Goal: Task Accomplishment & Management: Manage account settings

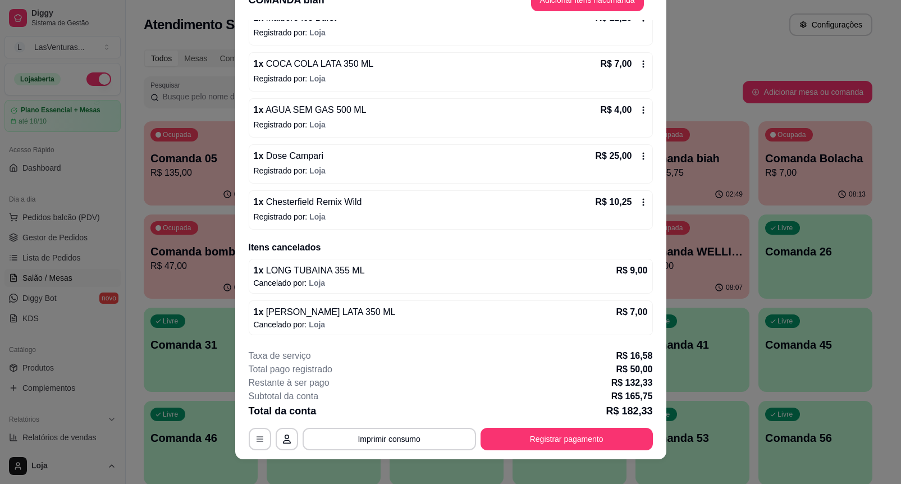
scroll to position [34, 0]
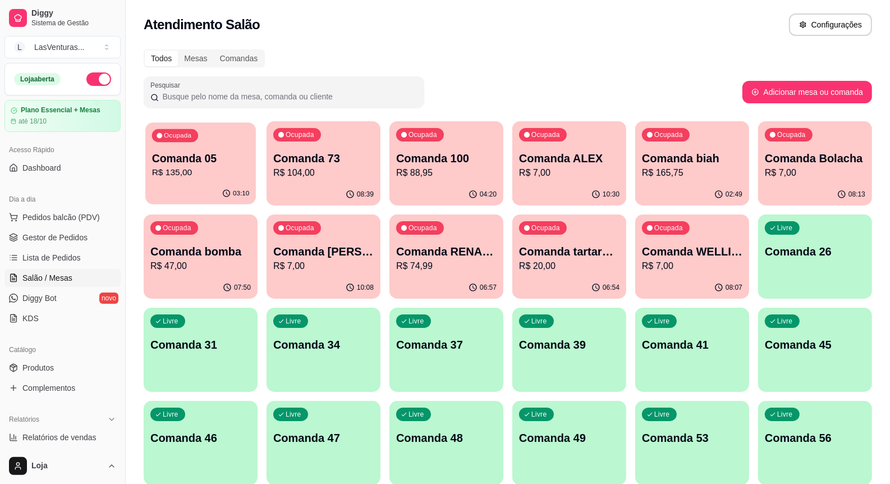
click at [182, 181] on div "Ocupada Comanda 05 R$ 135,00" at bounding box center [200, 152] width 111 height 61
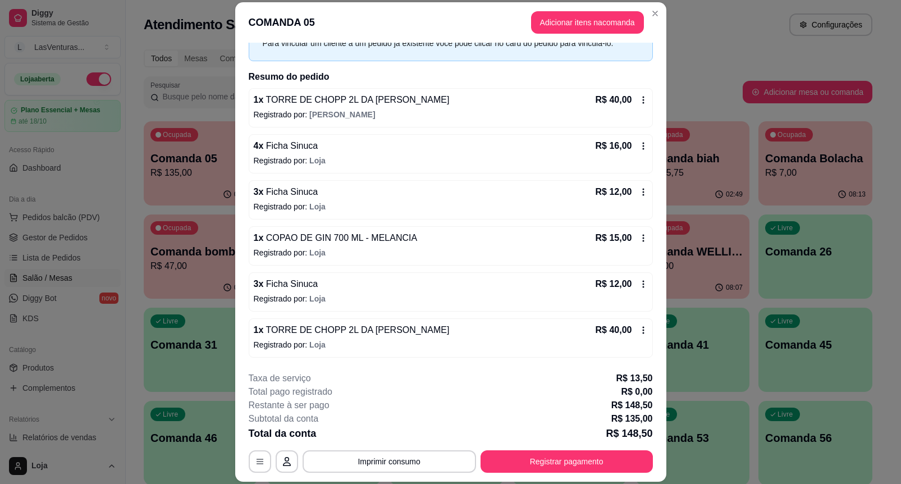
scroll to position [80, 0]
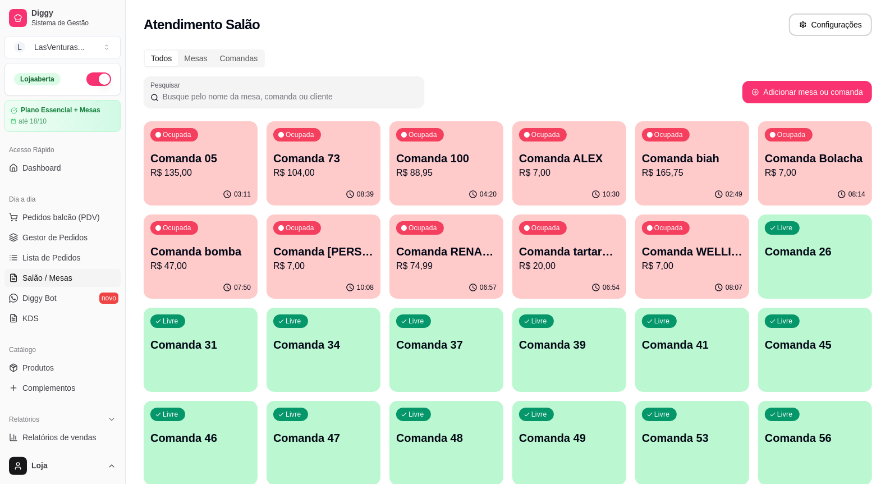
click at [326, 170] on p "R$ 104,00" at bounding box center [323, 172] width 100 height 13
click at [472, 174] on p "R$ 88,95" at bounding box center [446, 172] width 100 height 13
click at [456, 262] on p "R$ 74,99" at bounding box center [447, 265] width 98 height 13
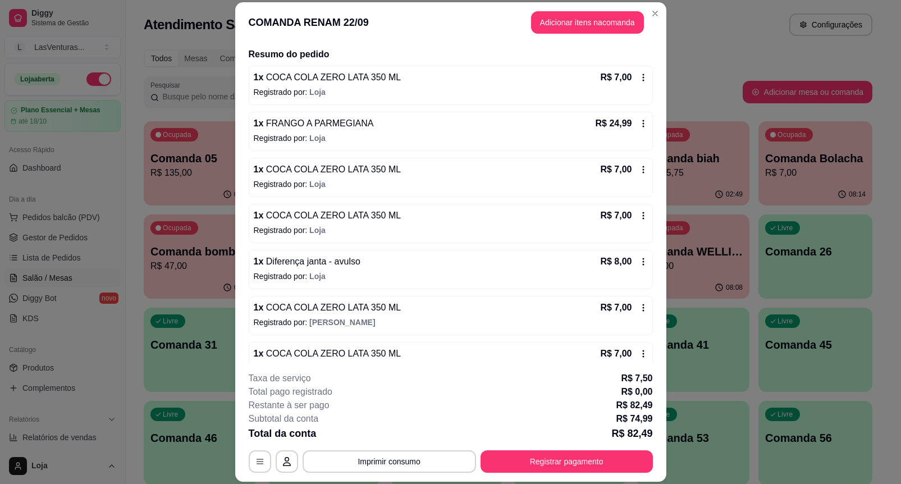
scroll to position [172, 0]
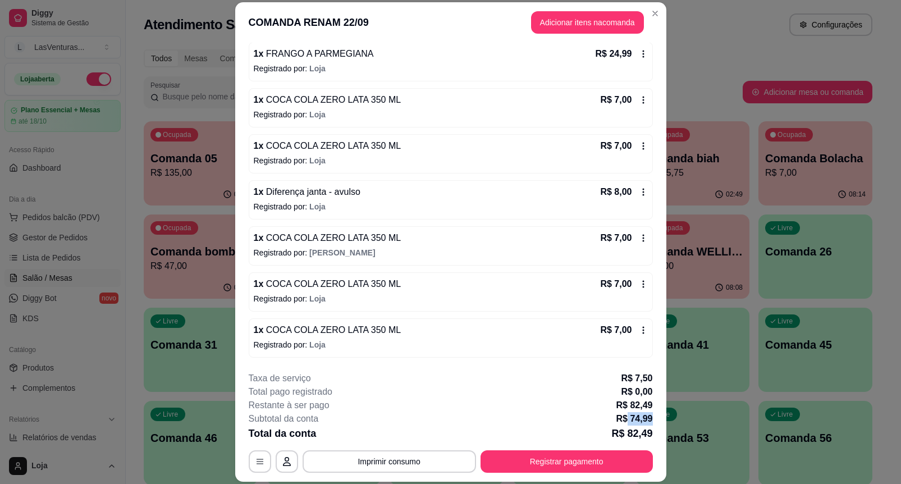
drag, startPoint x: 623, startPoint y: 418, endPoint x: 649, endPoint y: 423, distance: 26.2
click at [649, 423] on footer "**********" at bounding box center [450, 422] width 431 height 119
drag, startPoint x: 649, startPoint y: 423, endPoint x: 635, endPoint y: 417, distance: 15.1
click at [649, 423] on footer "**********" at bounding box center [450, 422] width 431 height 119
drag, startPoint x: 629, startPoint y: 416, endPoint x: 643, endPoint y: 421, distance: 14.9
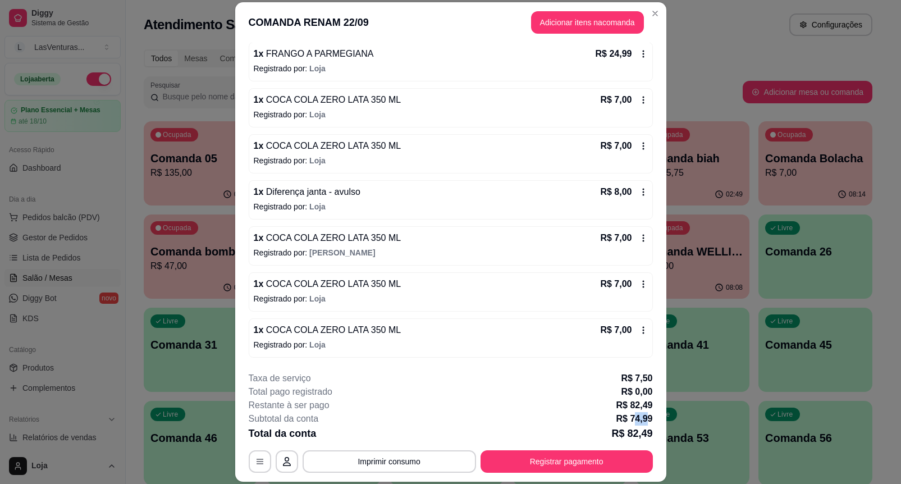
click at [643, 421] on p "R$ 74,99" at bounding box center [634, 418] width 36 height 13
click at [644, 422] on p "R$ 74,99" at bounding box center [634, 418] width 36 height 13
drag, startPoint x: 627, startPoint y: 416, endPoint x: 643, endPoint y: 422, distance: 17.2
click at [652, 424] on footer "**********" at bounding box center [450, 422] width 431 height 119
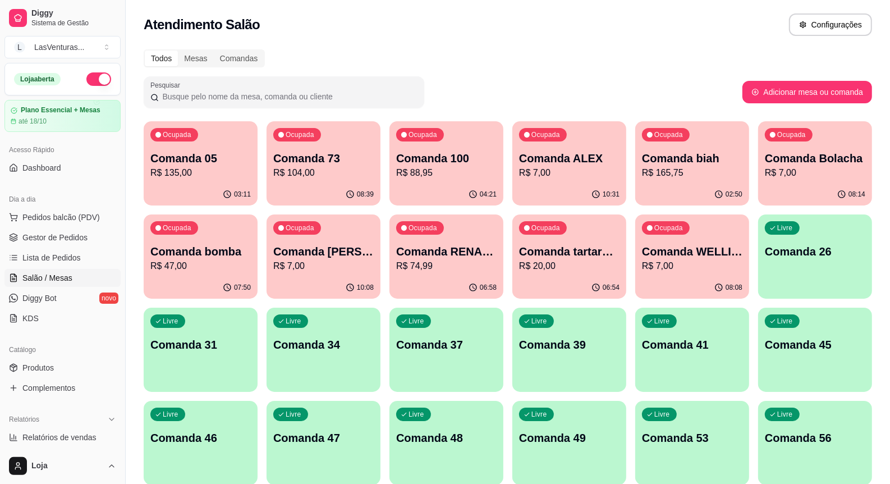
click at [565, 257] on p "Comanda tartaruga" at bounding box center [569, 252] width 100 height 16
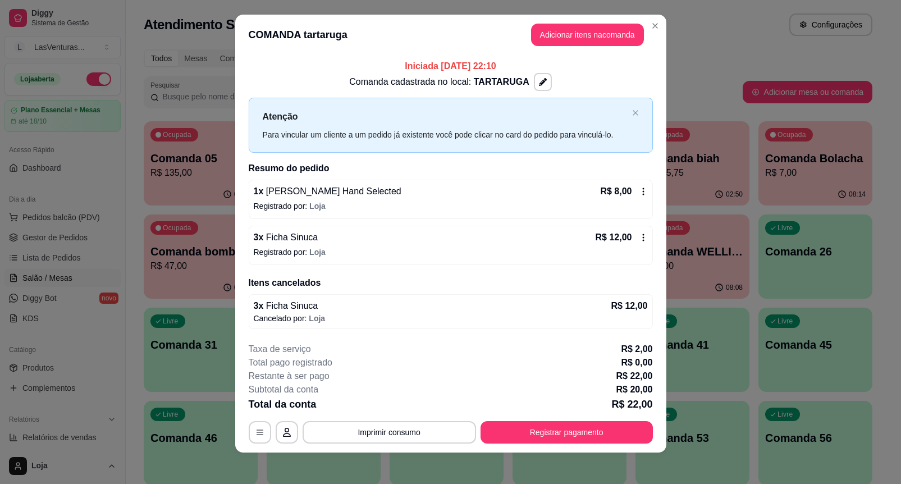
scroll to position [12, 0]
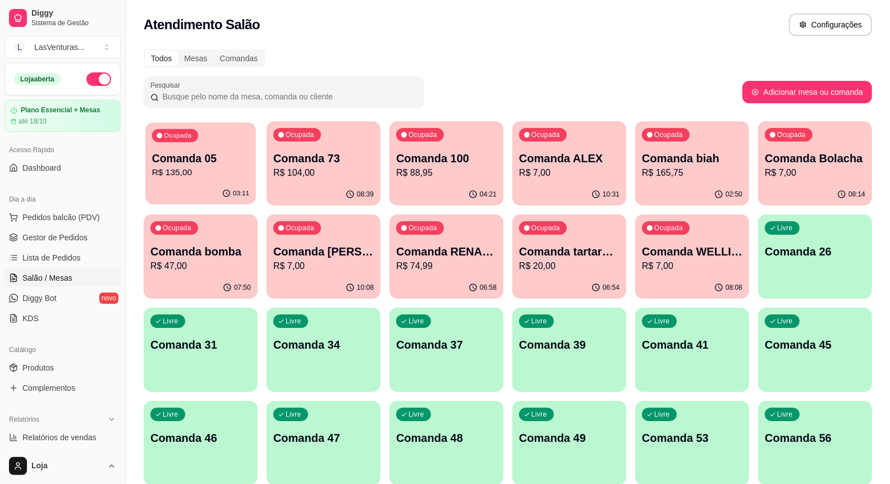
click at [223, 152] on p "Comanda 05" at bounding box center [201, 158] width 98 height 15
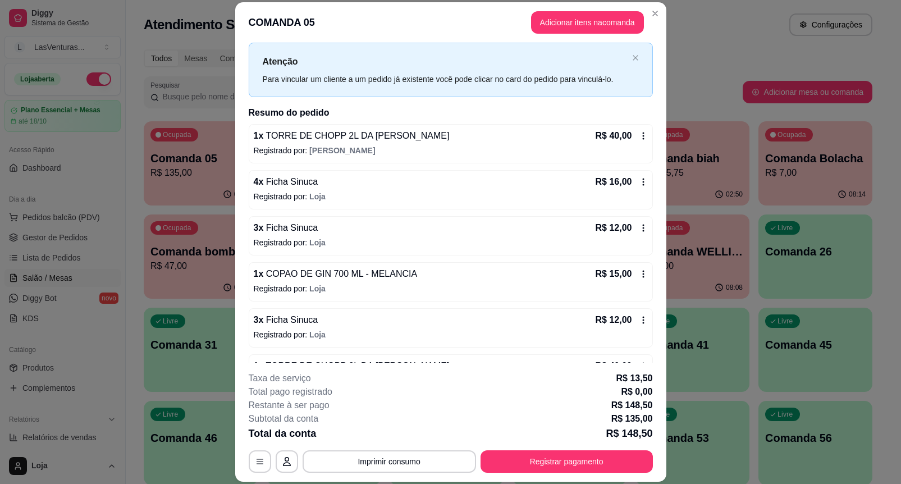
scroll to position [80, 0]
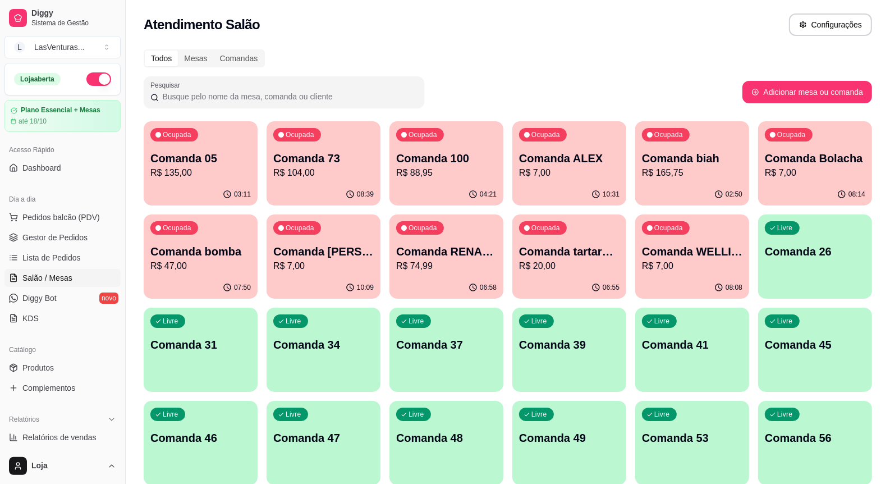
click at [168, 257] on p "Comanda bomba" at bounding box center [200, 252] width 100 height 16
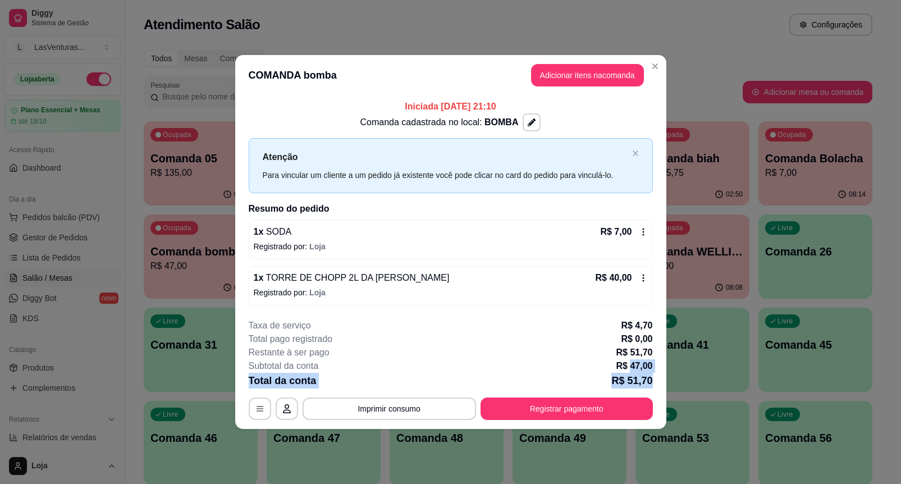
drag, startPoint x: 638, startPoint y: 365, endPoint x: 657, endPoint y: 372, distance: 20.2
click at [670, 374] on div "**********" at bounding box center [450, 242] width 901 height 484
drag, startPoint x: 630, startPoint y: 359, endPoint x: 609, endPoint y: 386, distance: 33.6
click at [629, 359] on p "R$ 47,00" at bounding box center [634, 365] width 36 height 13
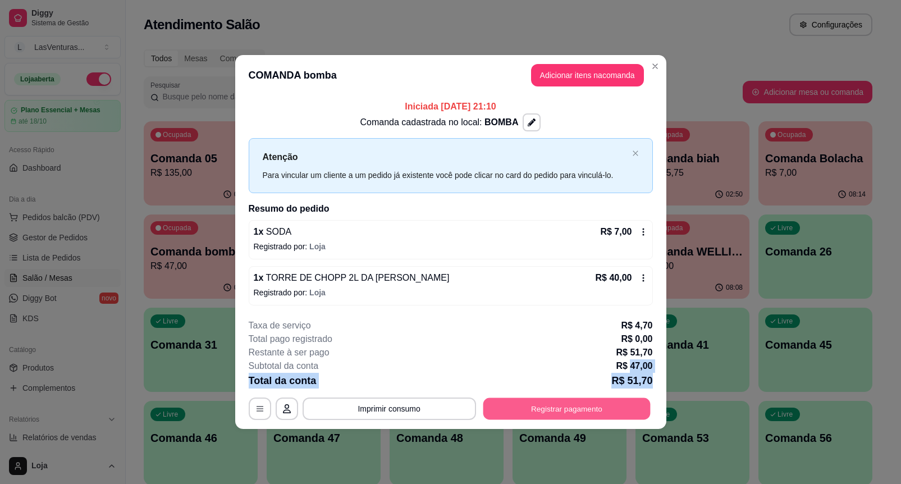
click at [596, 402] on button "Registrar pagamento" at bounding box center [566, 408] width 167 height 22
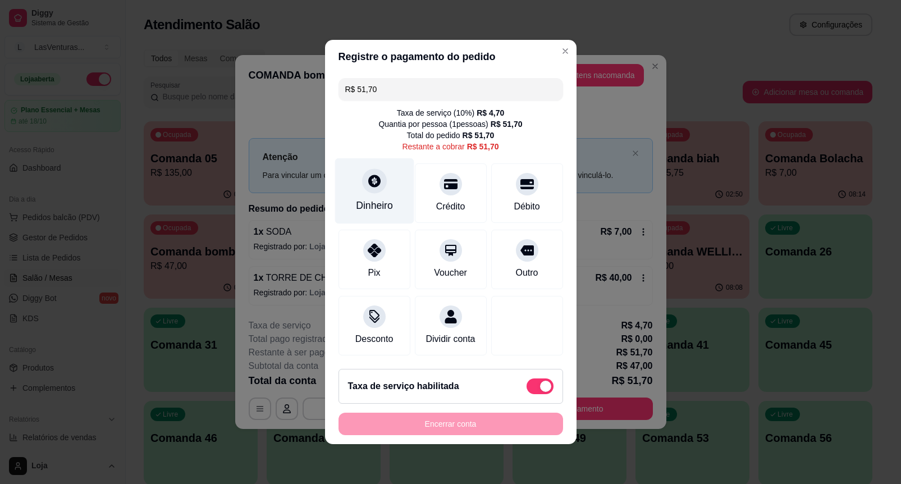
click at [382, 184] on div "Dinheiro" at bounding box center [374, 191] width 79 height 66
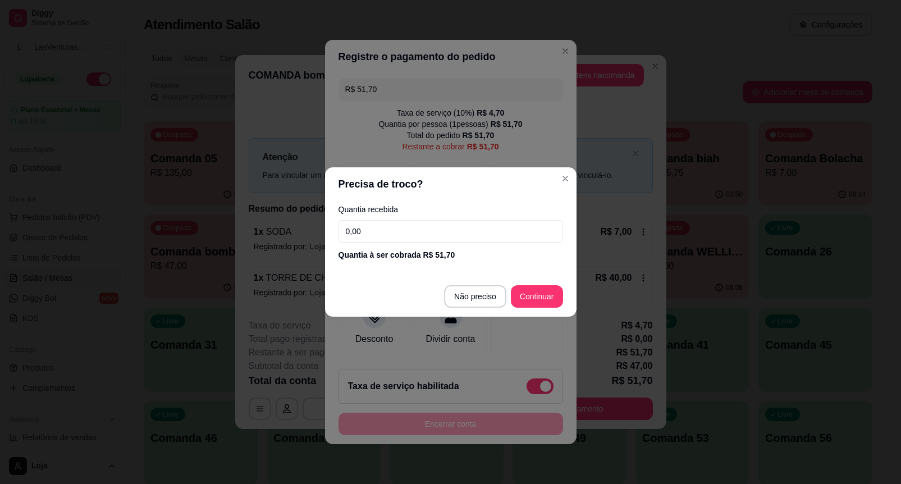
click at [380, 225] on input "0,00" at bounding box center [450, 231] width 225 height 22
type input "100,00"
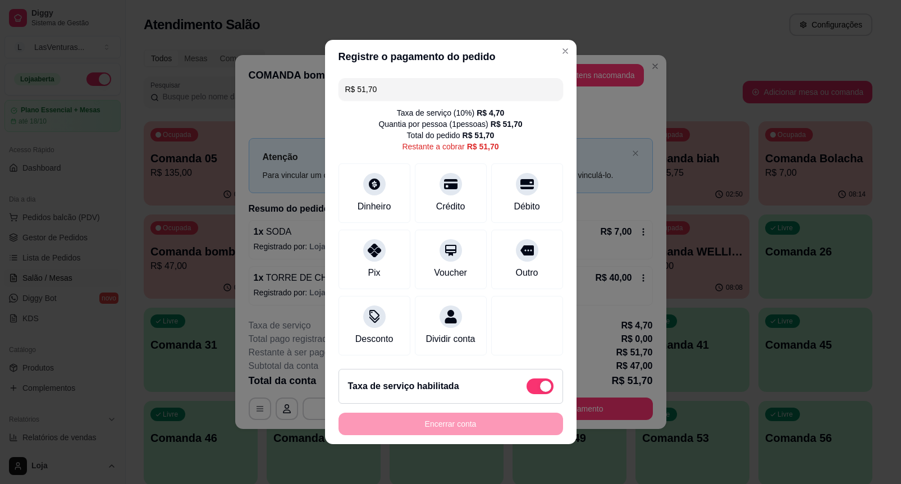
click at [540, 389] on span at bounding box center [545, 386] width 11 height 11
click at [531, 389] on input "checkbox" at bounding box center [529, 391] width 7 height 7
checkbox input "true"
type input "R$ 47,00"
checkbox input "false"
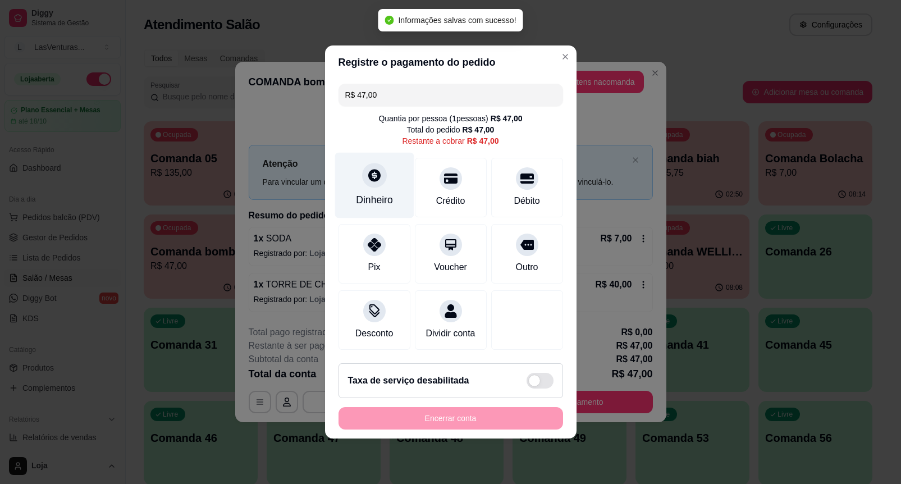
click at [372, 181] on div "Dinheiro" at bounding box center [374, 186] width 79 height 66
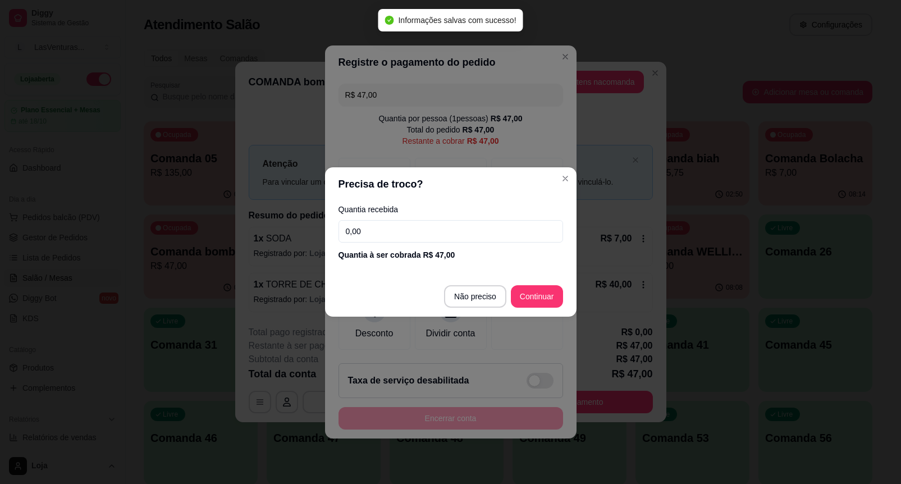
click at [399, 223] on input "0,00" at bounding box center [450, 231] width 225 height 22
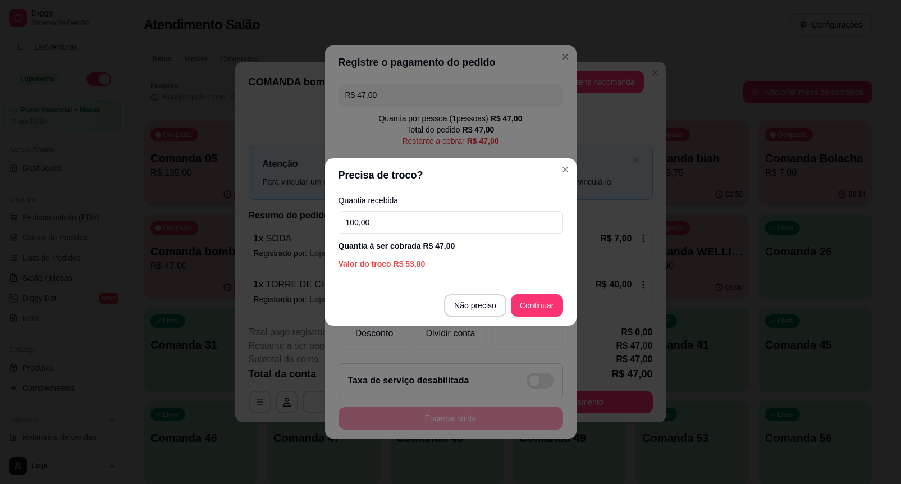
click at [557, 308] on div "Precisa de troco? Quantia recebida 100,00 Quantia à ser cobrada R$ 47,00 Valor …" at bounding box center [450, 242] width 901 height 484
type input "100,00"
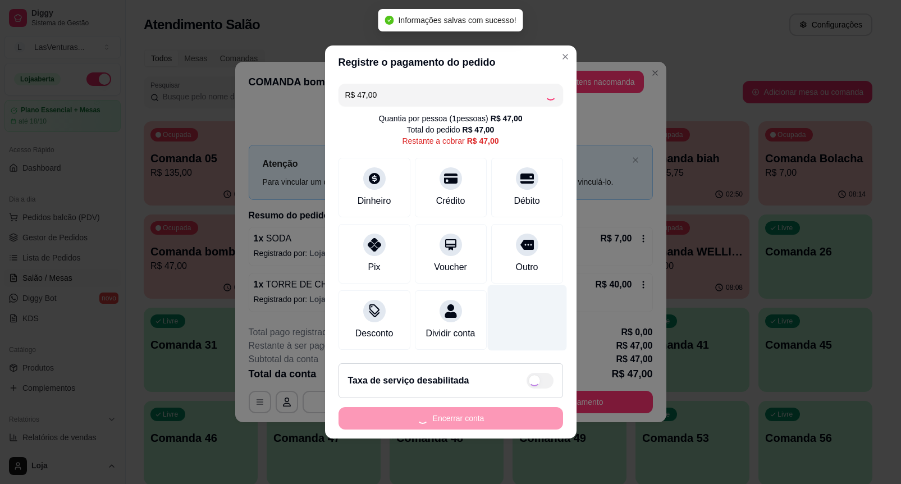
type input "R$ 0,00"
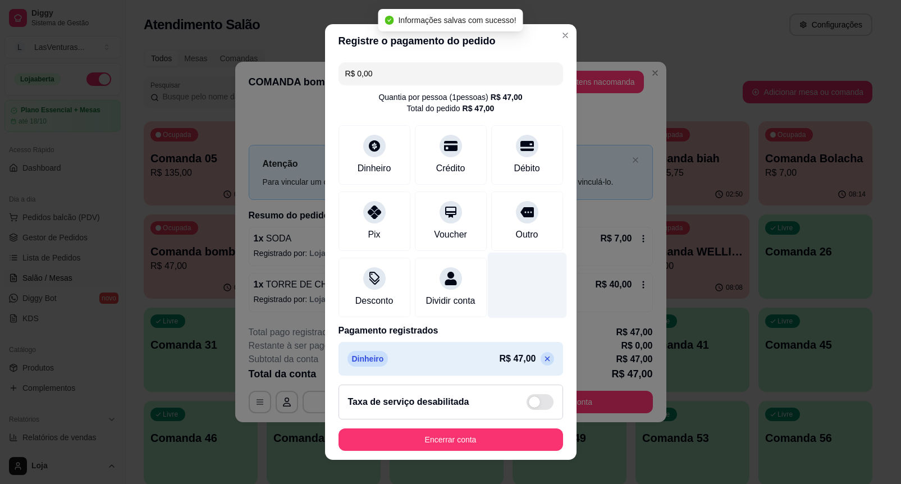
scroll to position [18, 0]
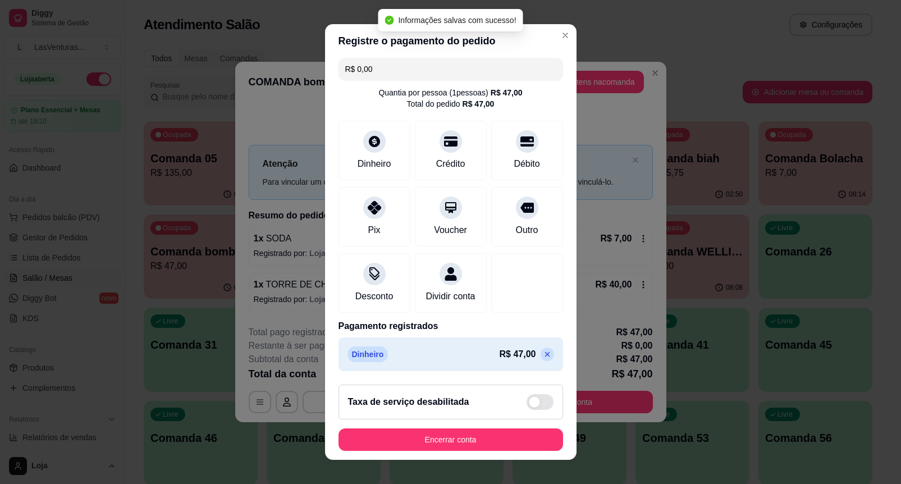
click at [459, 428] on div "Encerrar conta" at bounding box center [450, 439] width 225 height 22
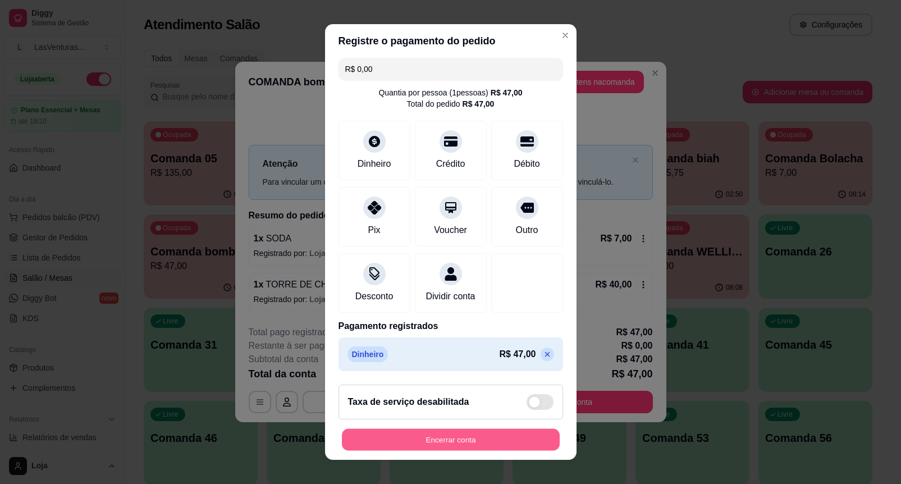
click at [433, 436] on button "Encerrar conta" at bounding box center [451, 440] width 218 height 22
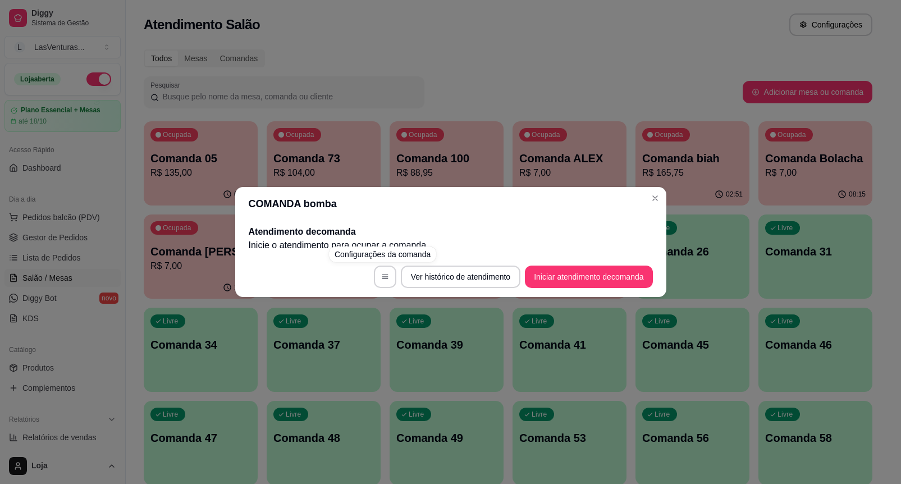
click at [312, 271] on footer "Ver histórico de atendimento Iniciar atendimento de comanda" at bounding box center [450, 277] width 431 height 40
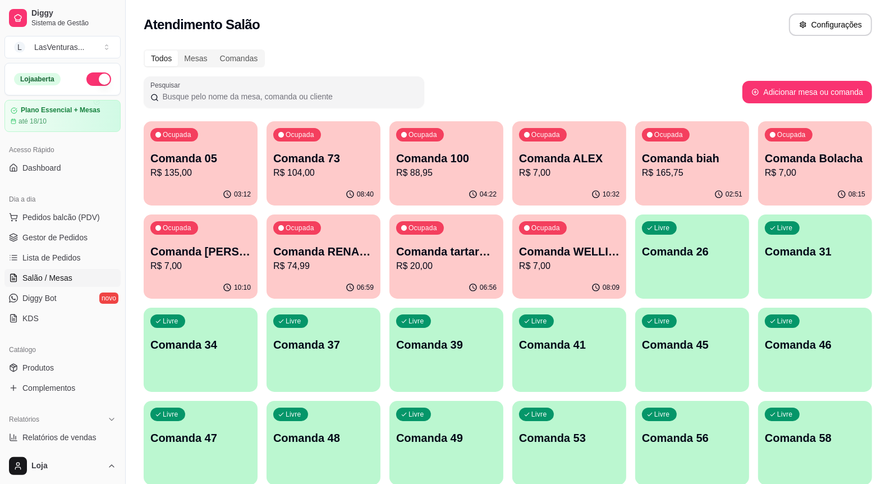
click at [445, 265] on p "R$ 20,00" at bounding box center [446, 265] width 100 height 13
click at [205, 191] on div "03:12" at bounding box center [201, 195] width 114 height 22
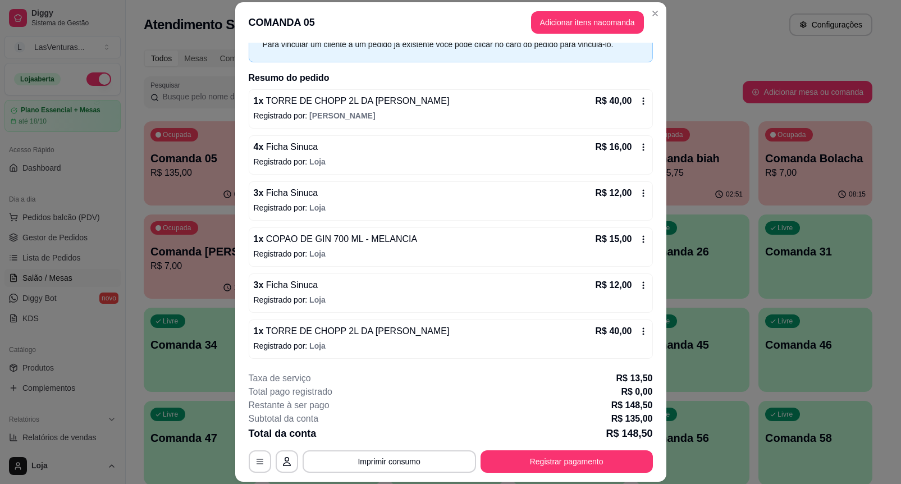
scroll to position [80, 0]
drag, startPoint x: 621, startPoint y: 431, endPoint x: 640, endPoint y: 441, distance: 22.1
click at [640, 441] on p "R$ 148,50" at bounding box center [629, 433] width 47 height 16
click at [639, 440] on p "R$ 148,50" at bounding box center [629, 433] width 47 height 16
click at [623, 422] on p "R$ 135,00" at bounding box center [632, 418] width 42 height 13
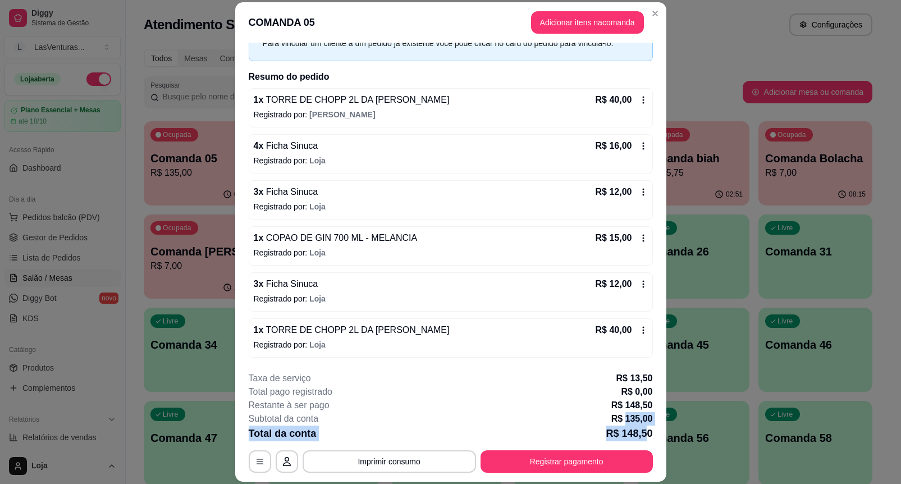
drag, startPoint x: 621, startPoint y: 419, endPoint x: 629, endPoint y: 436, distance: 18.6
click at [643, 425] on div "**********" at bounding box center [451, 422] width 404 height 101
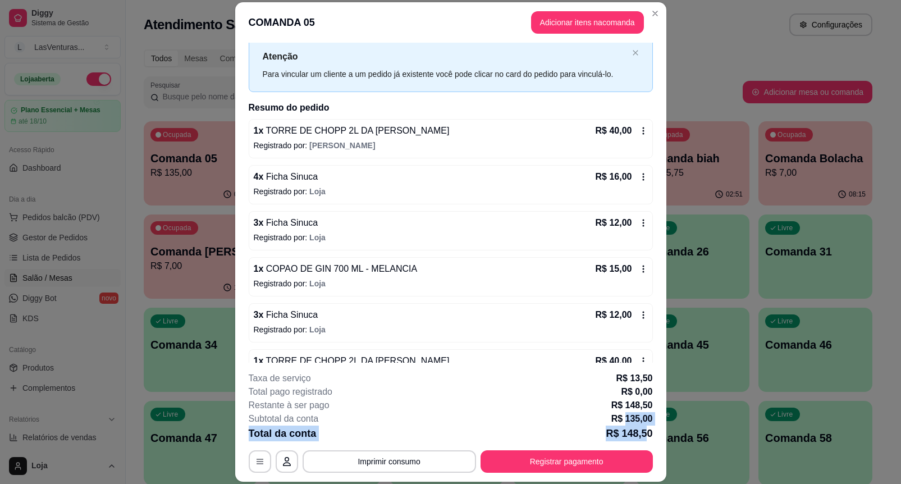
scroll to position [0, 0]
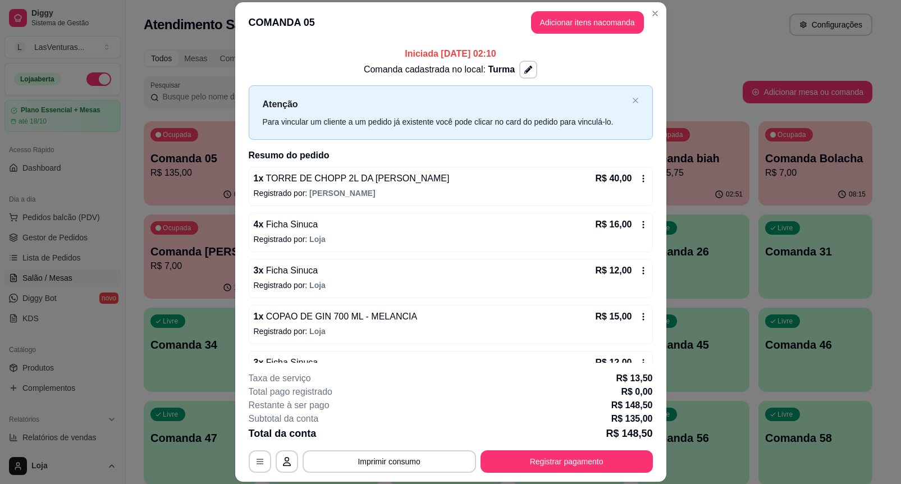
click at [542, 449] on div "**********" at bounding box center [451, 422] width 404 height 101
click at [529, 455] on button "Registrar pagamento" at bounding box center [566, 461] width 172 height 22
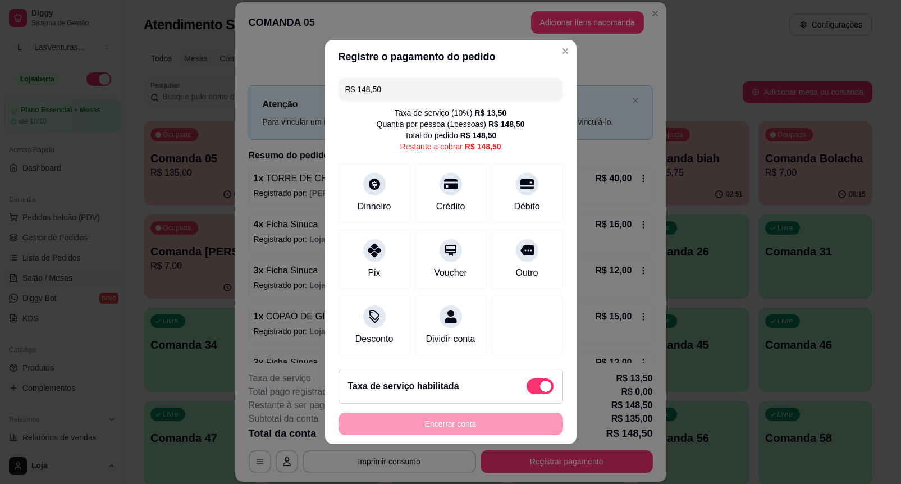
click at [396, 83] on input "R$ 148,50" at bounding box center [450, 89] width 211 height 22
click at [395, 83] on input "R$ 148,50" at bounding box center [450, 89] width 211 height 22
click at [382, 184] on div "Dinheiro" at bounding box center [374, 191] width 79 height 66
drag, startPoint x: 379, startPoint y: 73, endPoint x: 362, endPoint y: 93, distance: 26.2
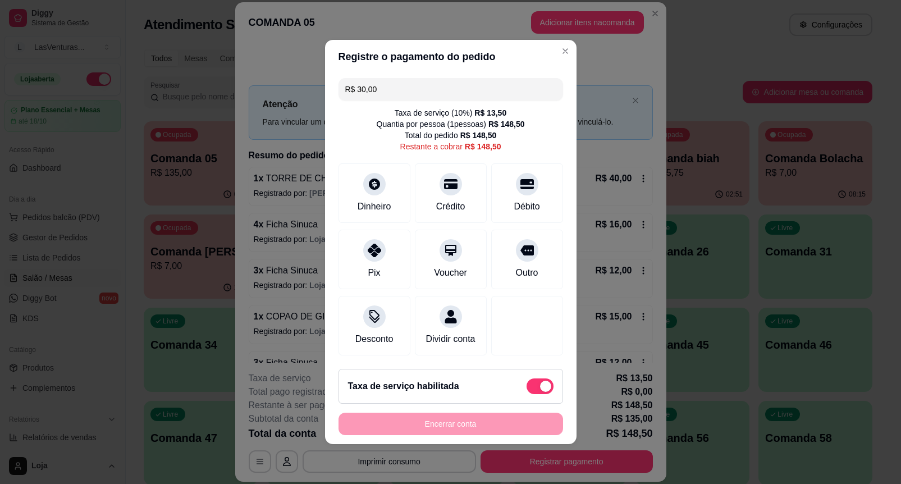
click at [362, 93] on input "R$ 30,00" at bounding box center [450, 89] width 211 height 22
click at [383, 85] on input "R$ 30,00" at bounding box center [450, 89] width 211 height 22
drag, startPoint x: 376, startPoint y: 84, endPoint x: 345, endPoint y: 86, distance: 30.9
click at [345, 86] on input "R$ 30,00" at bounding box center [450, 89] width 211 height 22
type input "R$ 22,50"
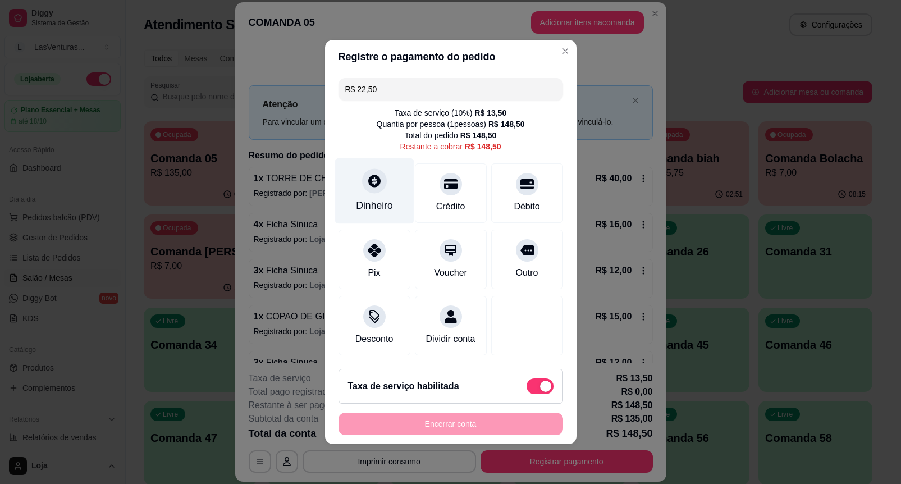
click at [368, 183] on div at bounding box center [374, 180] width 25 height 25
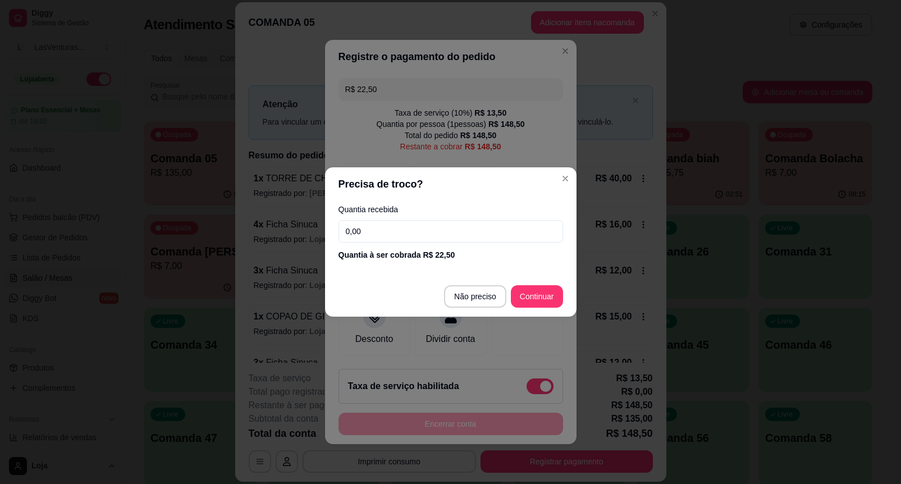
click at [465, 235] on input "0,00" at bounding box center [450, 231] width 225 height 22
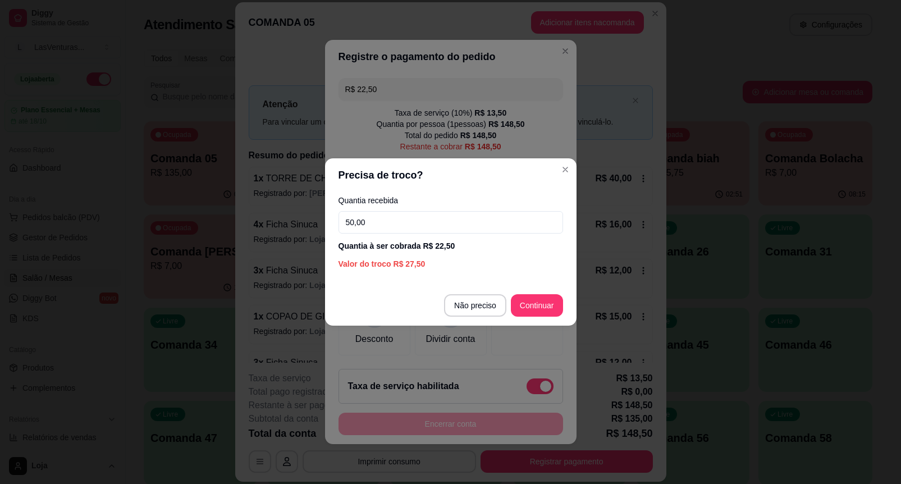
type input "50,00"
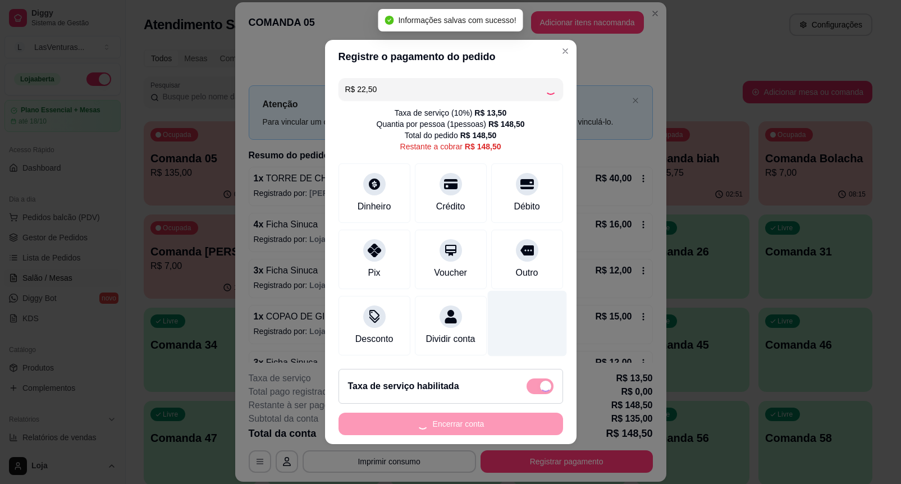
type input "R$ 126,00"
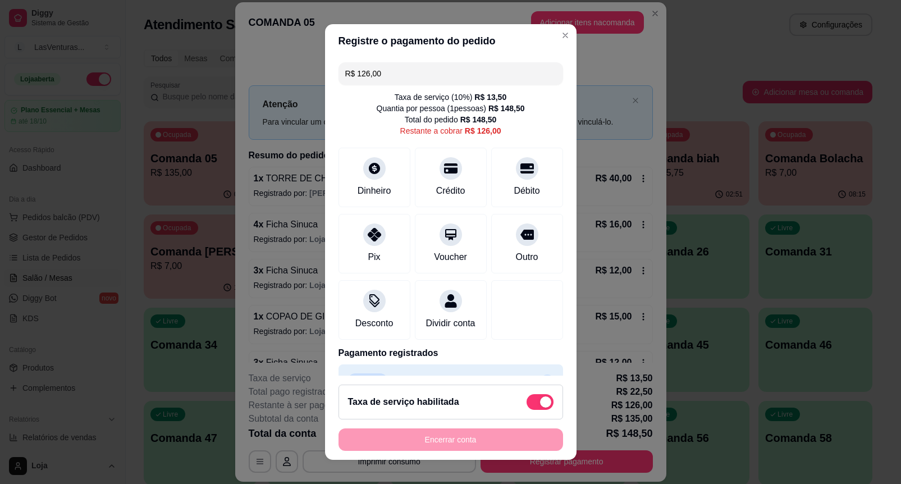
click at [439, 71] on input "R$ 126,00" at bounding box center [450, 73] width 211 height 22
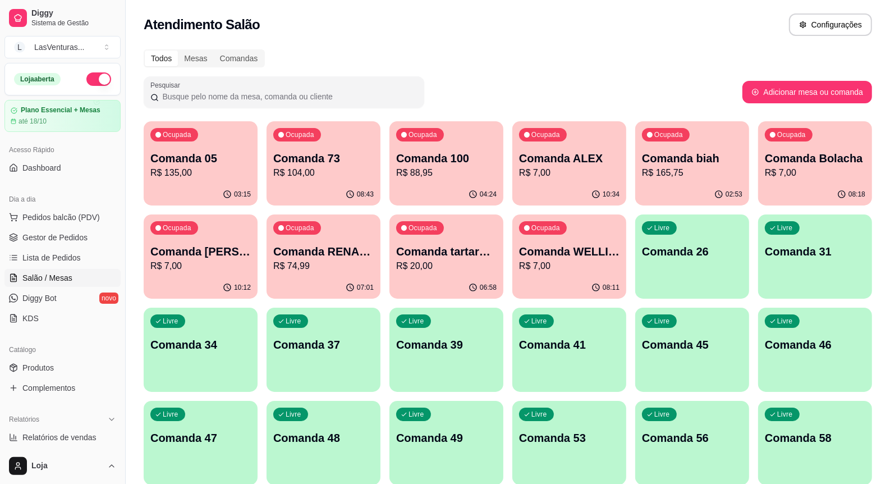
click at [464, 262] on p "R$ 20,00" at bounding box center [446, 265] width 100 height 13
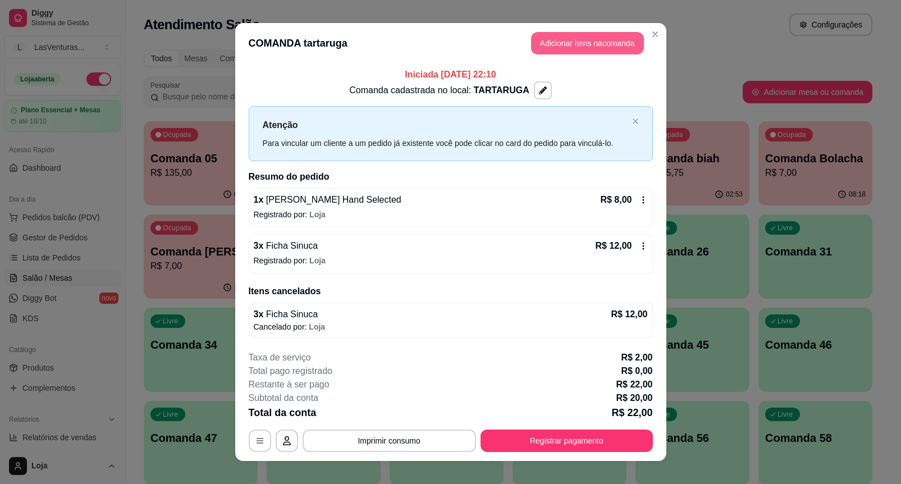
click at [571, 35] on button "Adicionar itens na comanda" at bounding box center [587, 43] width 113 height 22
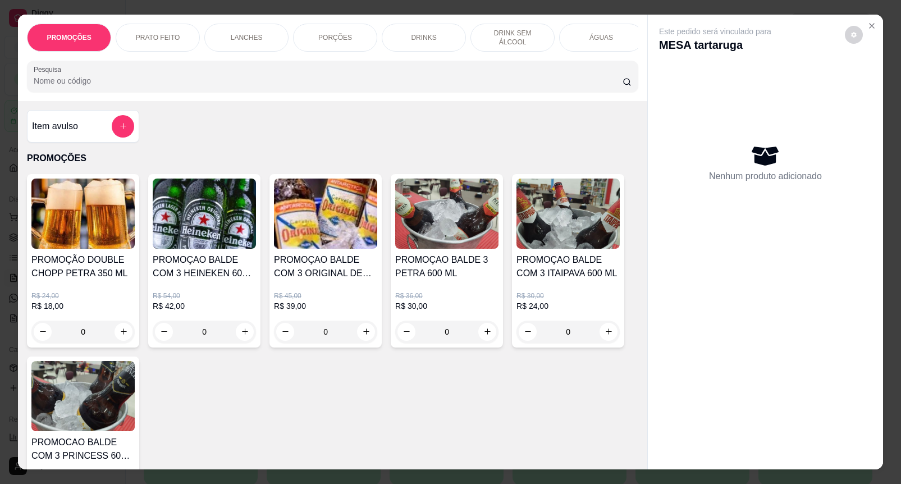
click at [259, 82] on input "Pesquisa" at bounding box center [328, 80] width 589 height 11
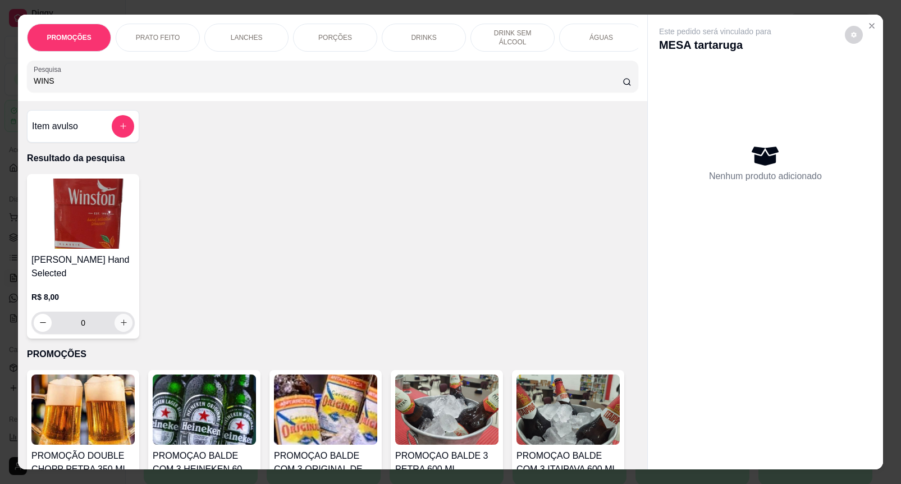
type input "WINS"
click at [121, 326] on icon "increase-product-quantity" at bounding box center [124, 323] width 6 height 6
type input "1"
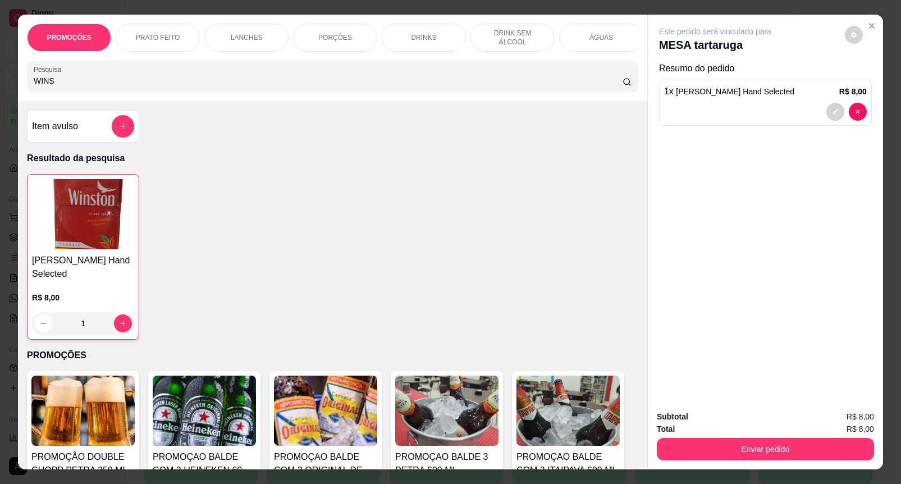
click at [748, 457] on div "Subtotal R$ 8,00 Total R$ 8,00 Enviar pedido" at bounding box center [765, 435] width 235 height 68
click at [748, 447] on button "Enviar pedido" at bounding box center [765, 449] width 217 height 22
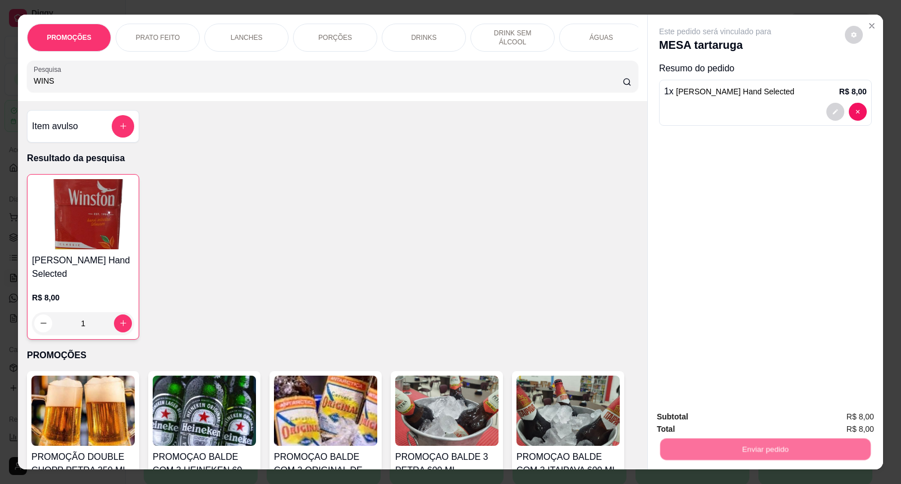
click at [818, 425] on button "Enviar pedido" at bounding box center [843, 416] width 63 height 21
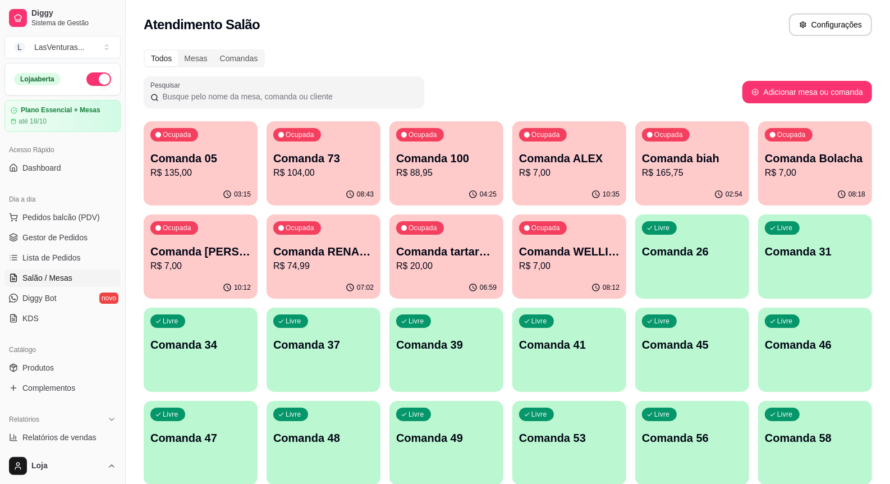
click at [441, 175] on p "R$ 88,95" at bounding box center [446, 172] width 100 height 13
click at [206, 164] on p "Comanda 05" at bounding box center [200, 158] width 100 height 16
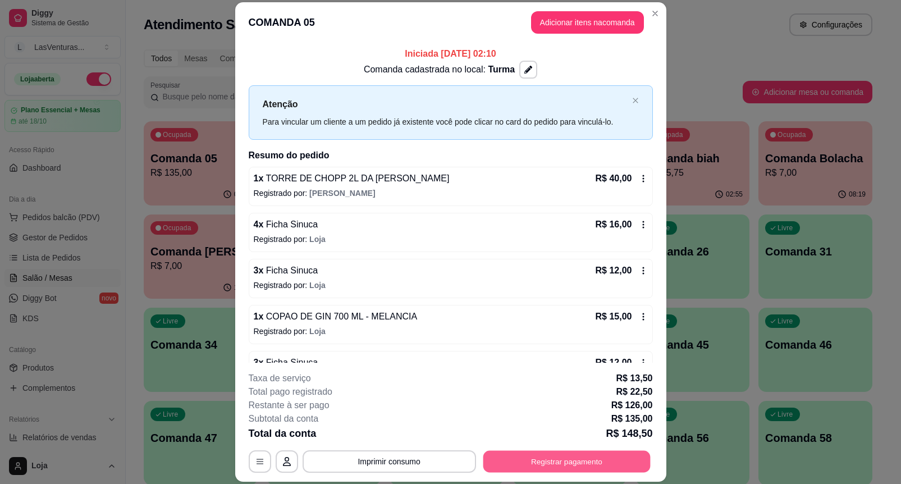
click at [562, 455] on button "Registrar pagamento" at bounding box center [566, 461] width 167 height 22
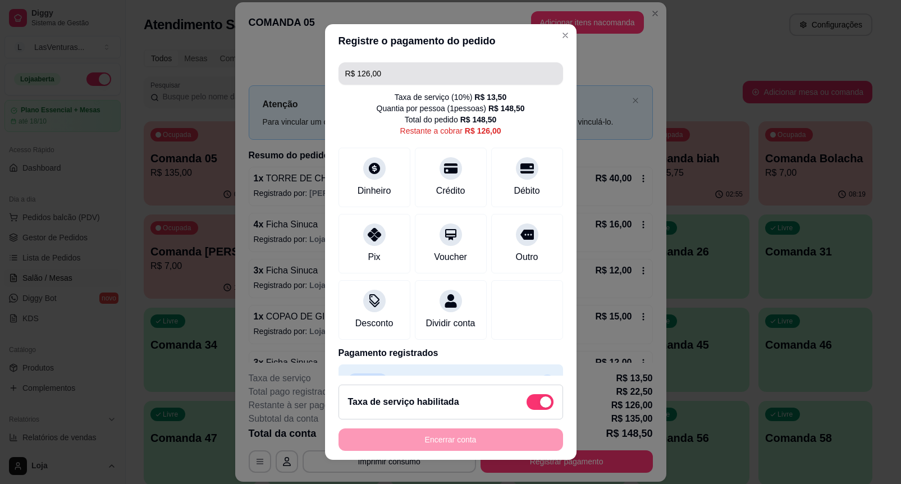
click at [403, 70] on input "R$ 126,00" at bounding box center [450, 73] width 211 height 22
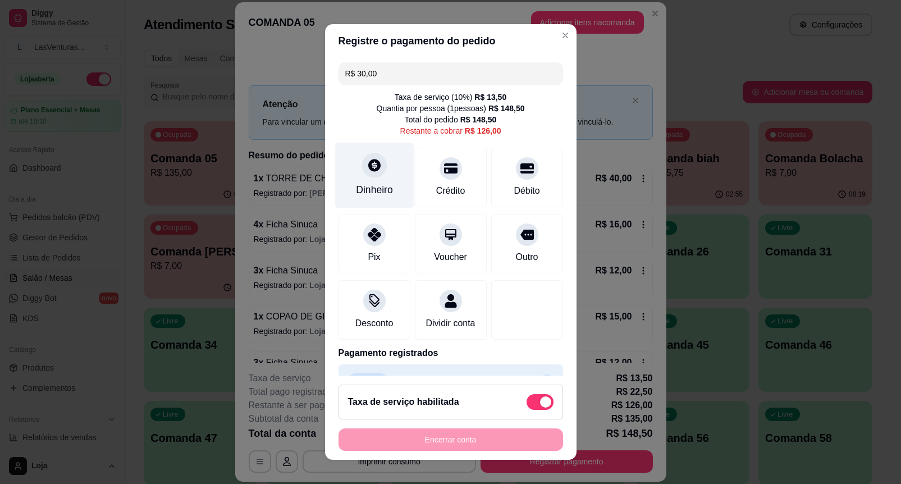
type input "R$ 30,00"
click at [352, 171] on div "Dinheiro" at bounding box center [374, 176] width 79 height 66
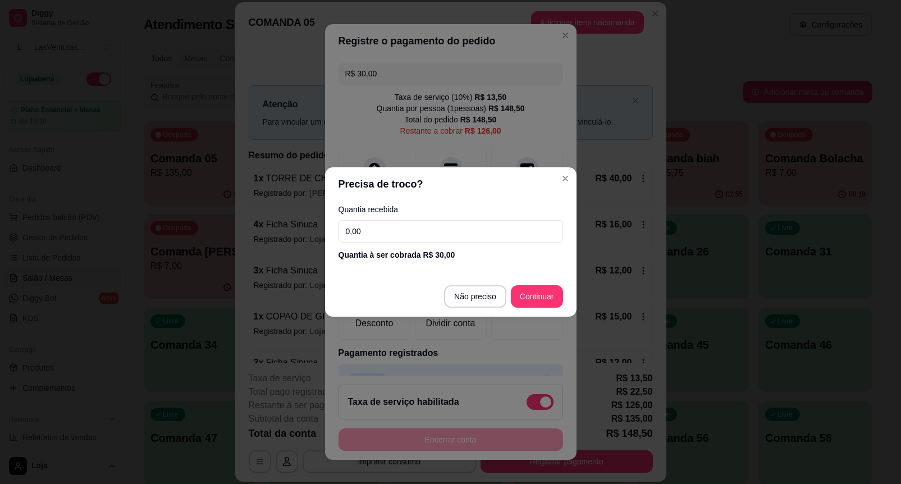
click at [387, 220] on input "0,00" at bounding box center [450, 231] width 225 height 22
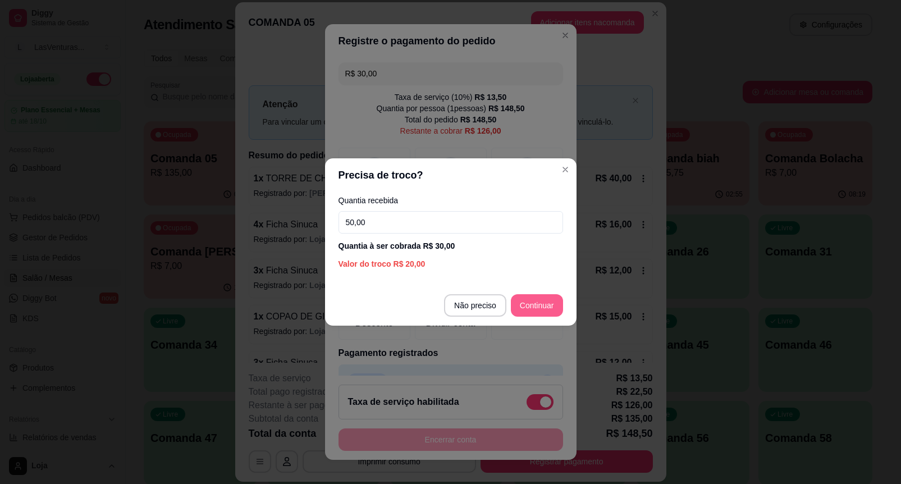
type input "50,00"
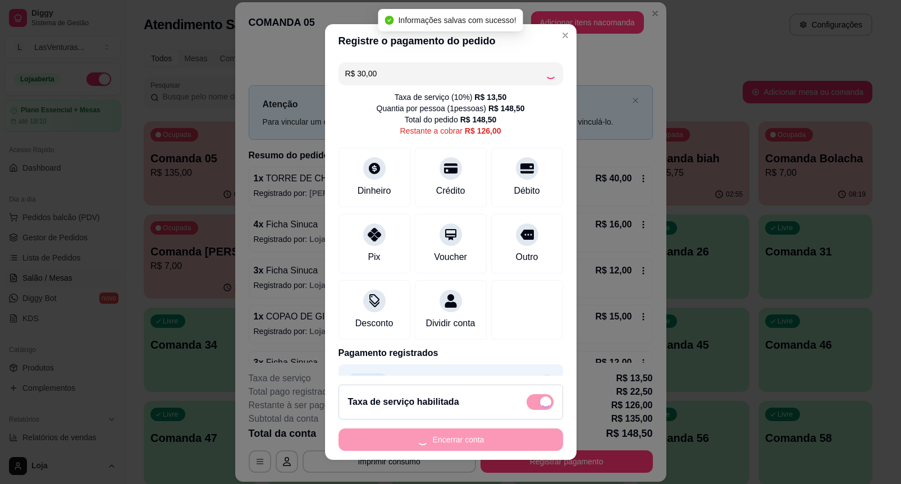
type input "R$ 96,00"
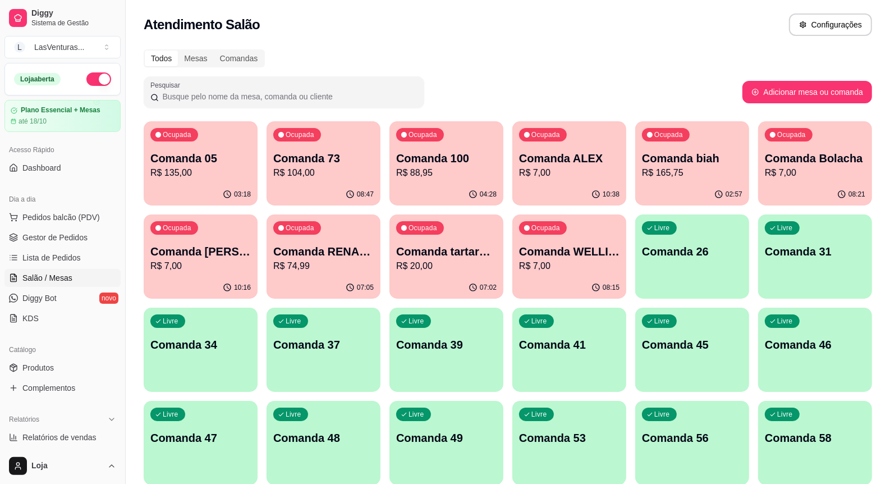
click at [314, 273] on div "Ocupada Comanda RENAM 22/09 R$ 74,99" at bounding box center [324, 245] width 114 height 62
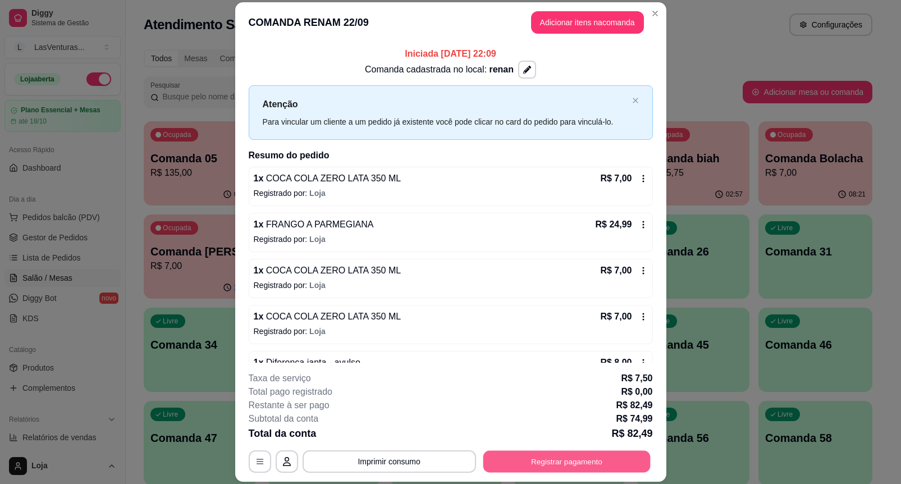
click at [548, 466] on button "Registrar pagamento" at bounding box center [566, 461] width 167 height 22
click at [555, 455] on button "Registrar pagamento" at bounding box center [566, 461] width 172 height 22
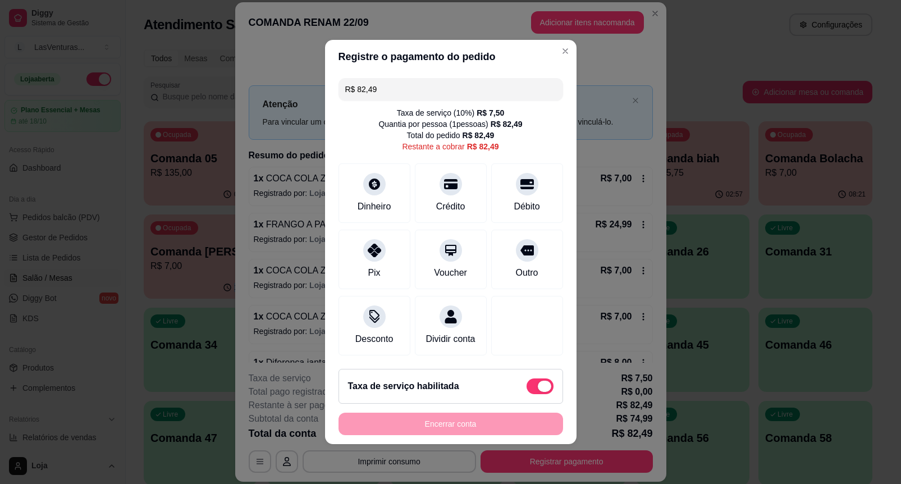
click at [538, 392] on span at bounding box center [544, 386] width 13 height 11
click at [501, 388] on div "Taxa de serviço habilitada" at bounding box center [450, 386] width 205 height 16
type input "R$ 74,99"
checkbox input "false"
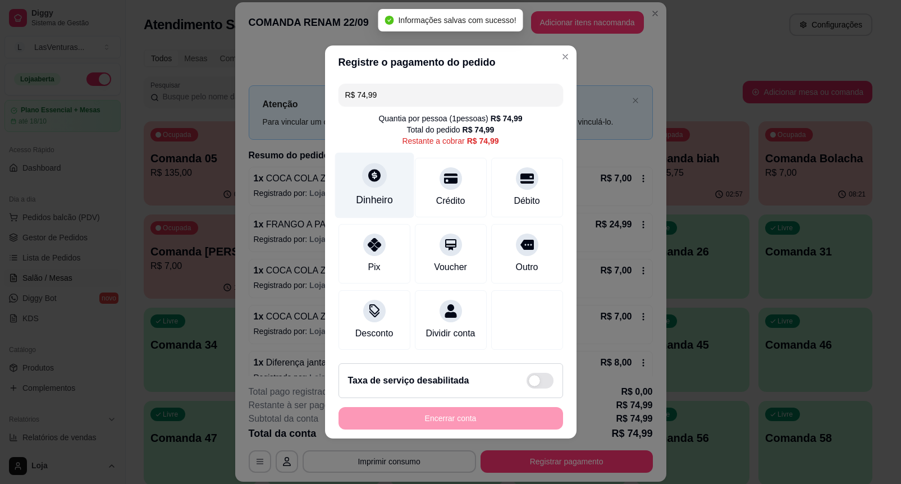
click at [381, 193] on div "Dinheiro" at bounding box center [374, 200] width 37 height 15
click at [391, 241] on input "0,00" at bounding box center [450, 231] width 225 height 22
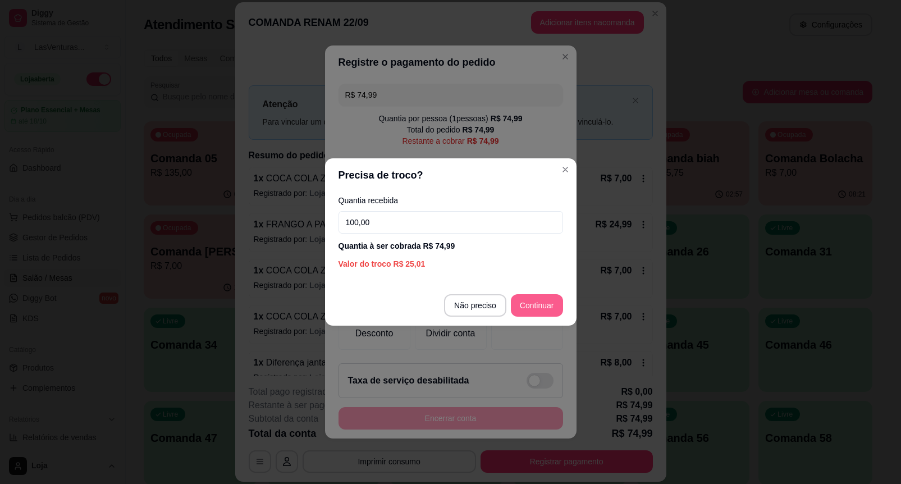
type input "100,00"
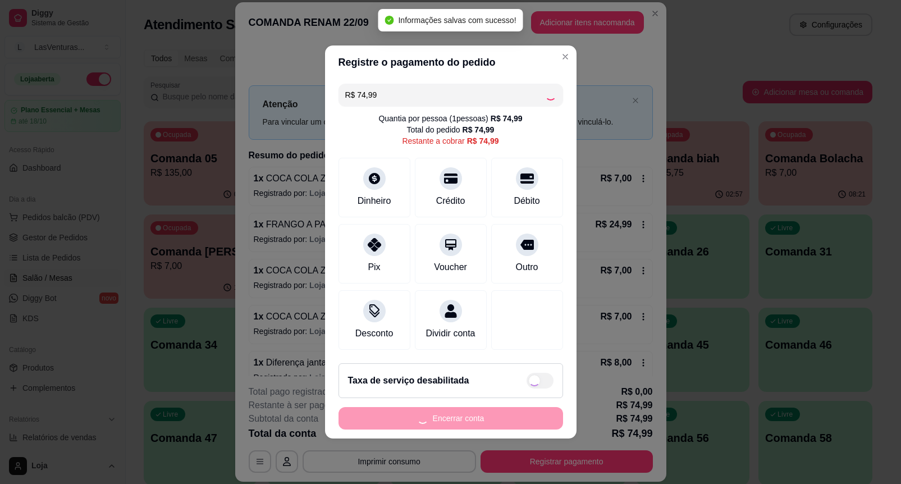
type input "R$ 0,00"
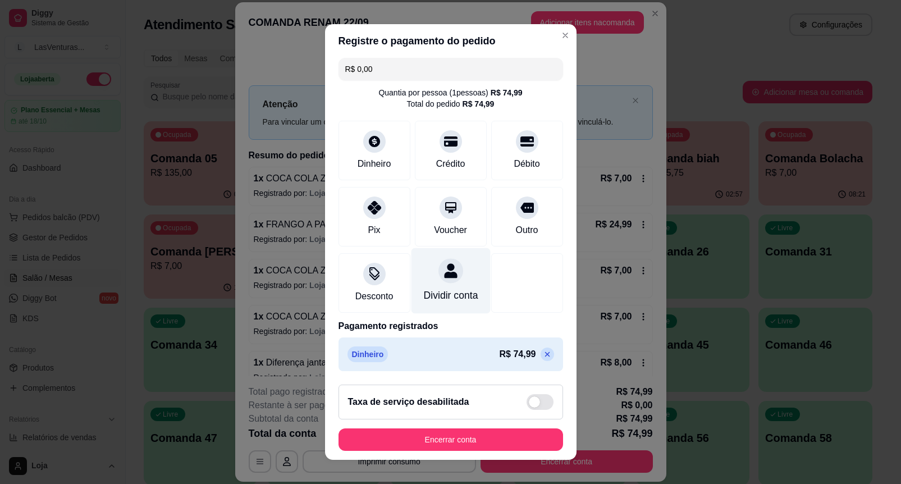
scroll to position [18, 0]
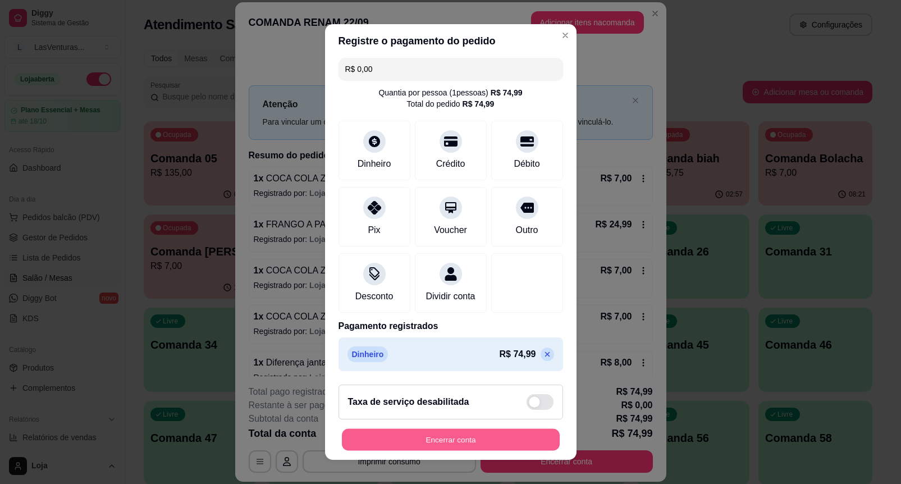
click at [495, 433] on button "Encerrar conta" at bounding box center [451, 440] width 218 height 22
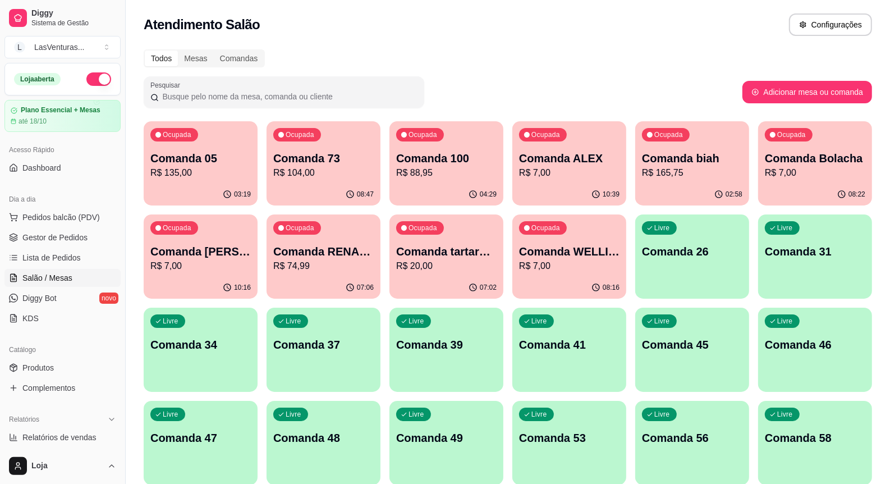
click at [182, 168] on p "R$ 135,00" at bounding box center [200, 172] width 100 height 13
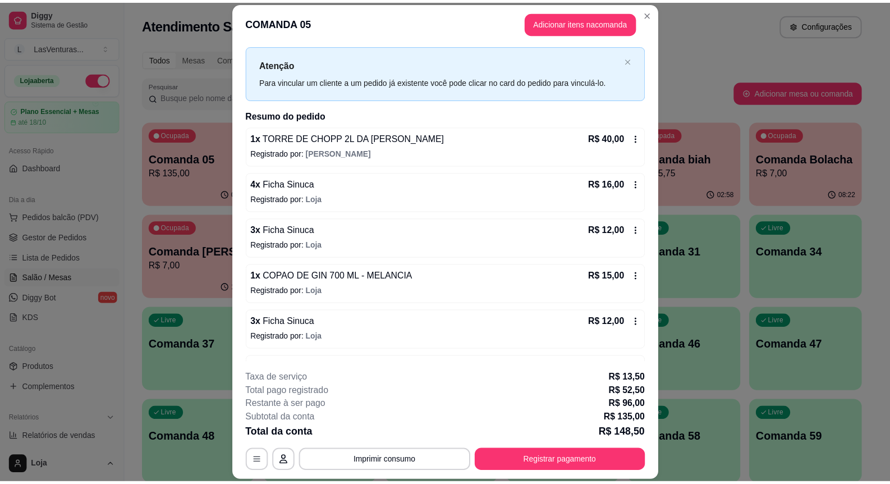
scroll to position [80, 0]
